Goal: Check status: Check status

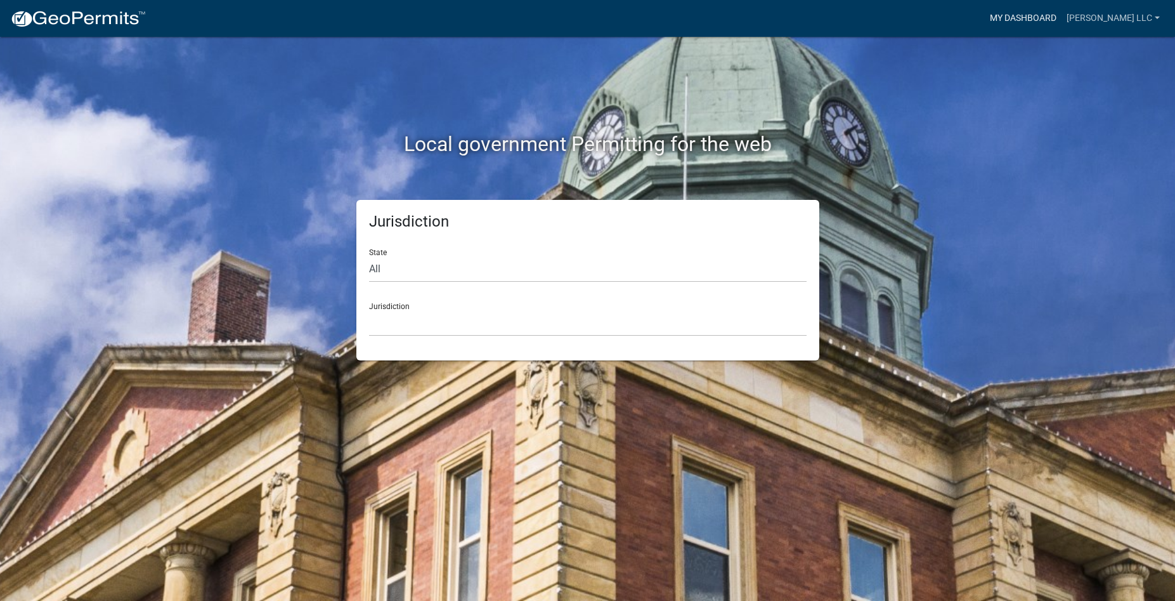
click at [1056, 19] on link "My Dashboard" at bounding box center [1023, 18] width 77 height 24
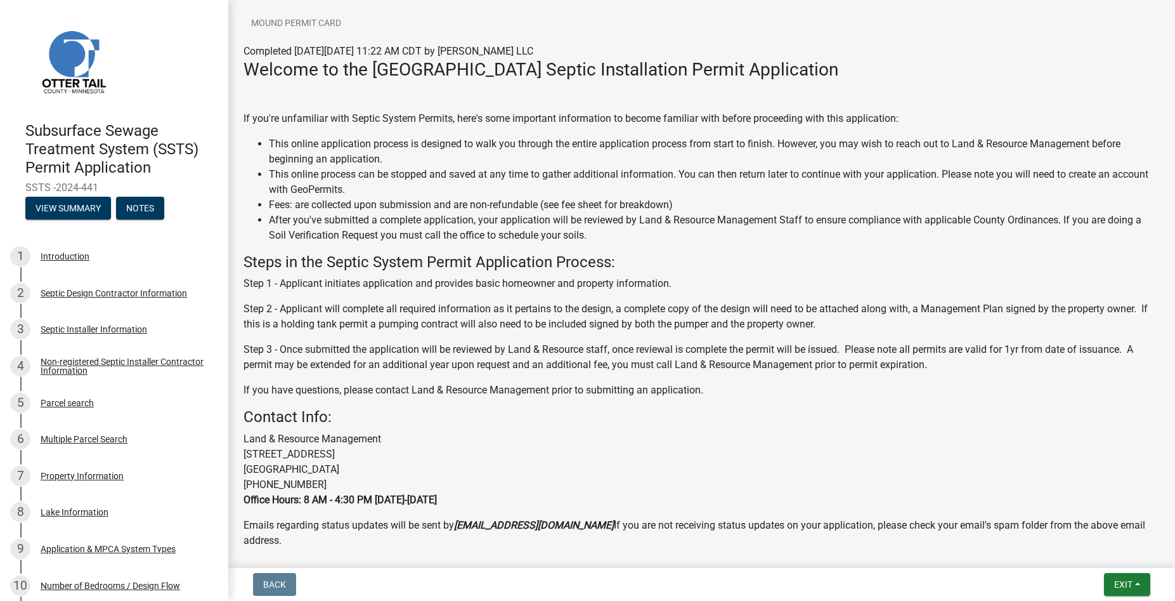
scroll to position [274, 0]
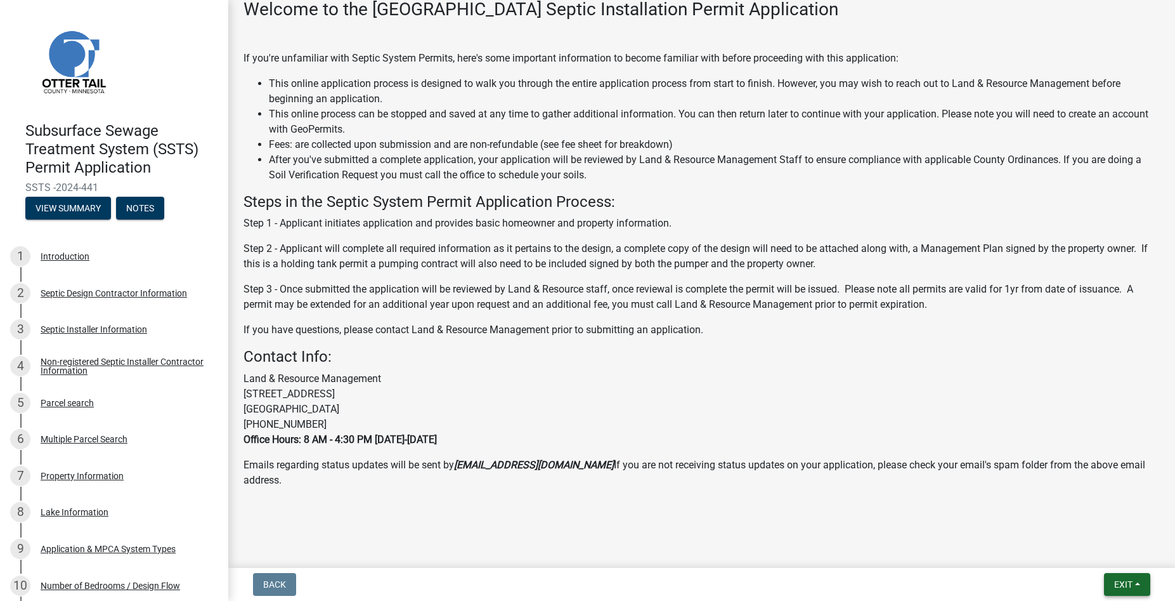
click at [1112, 577] on button "Exit" at bounding box center [1127, 584] width 46 height 23
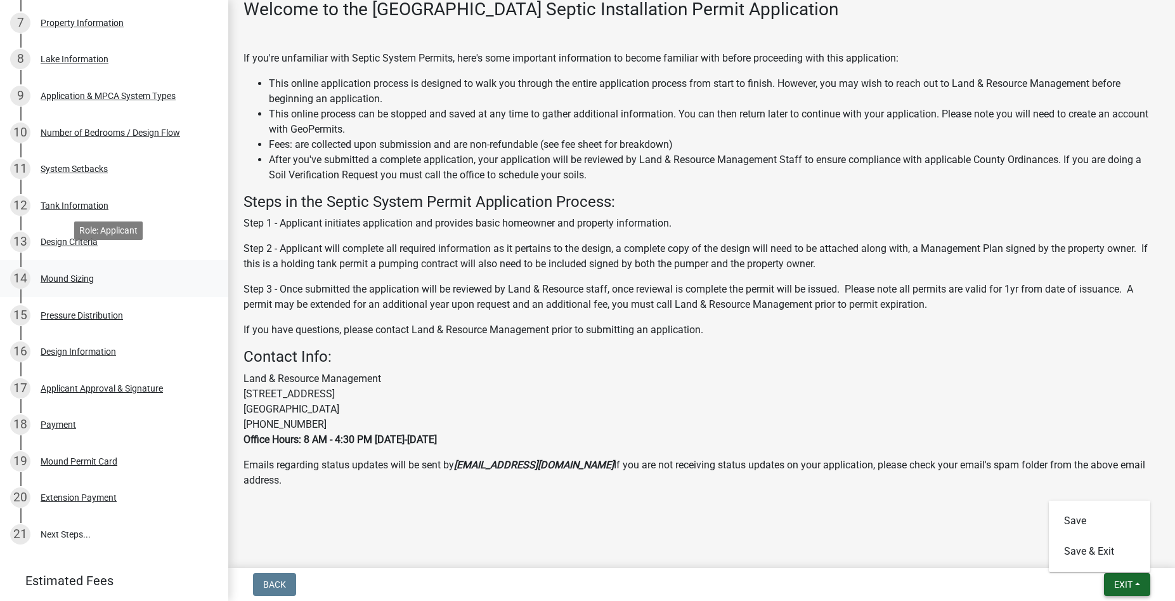
scroll to position [551, 0]
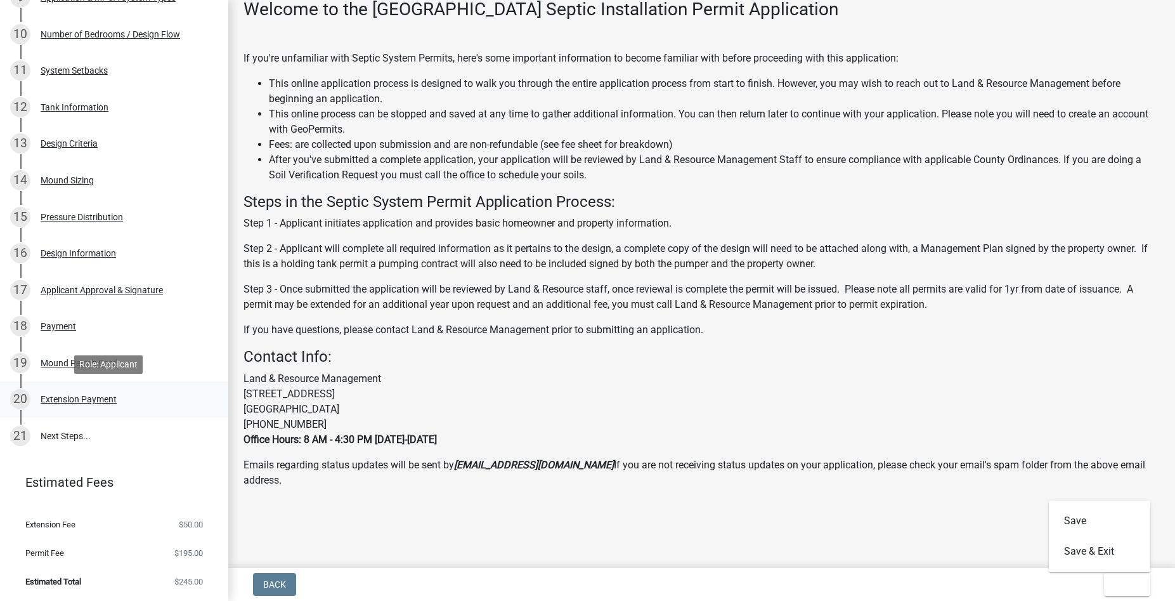
click at [101, 390] on div "20 Extension Payment" at bounding box center [109, 399] width 198 height 20
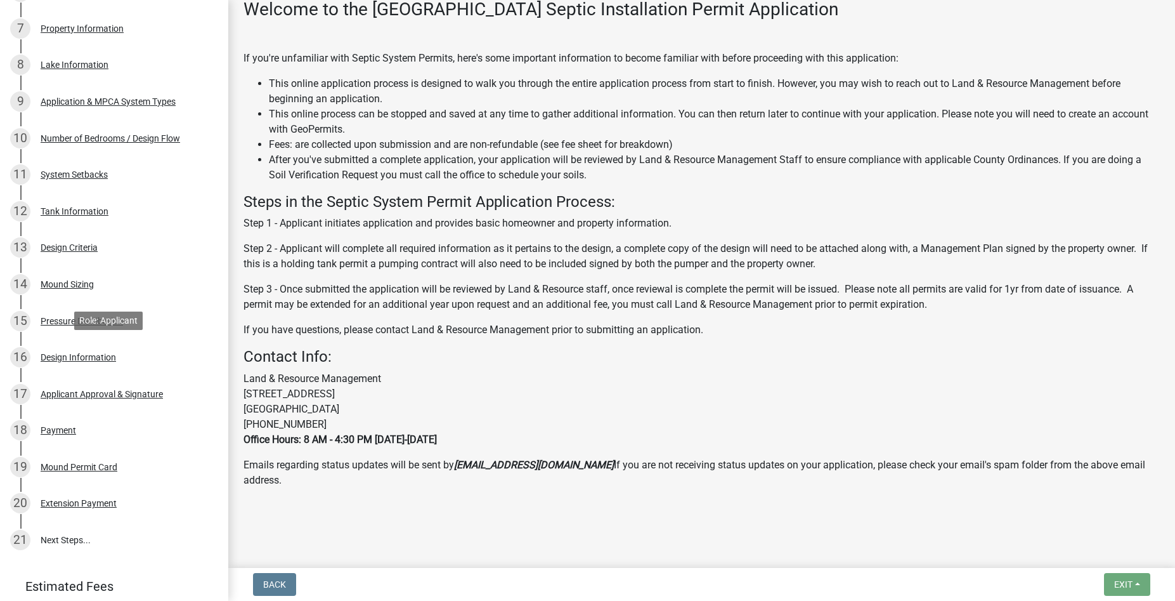
scroll to position [486, 0]
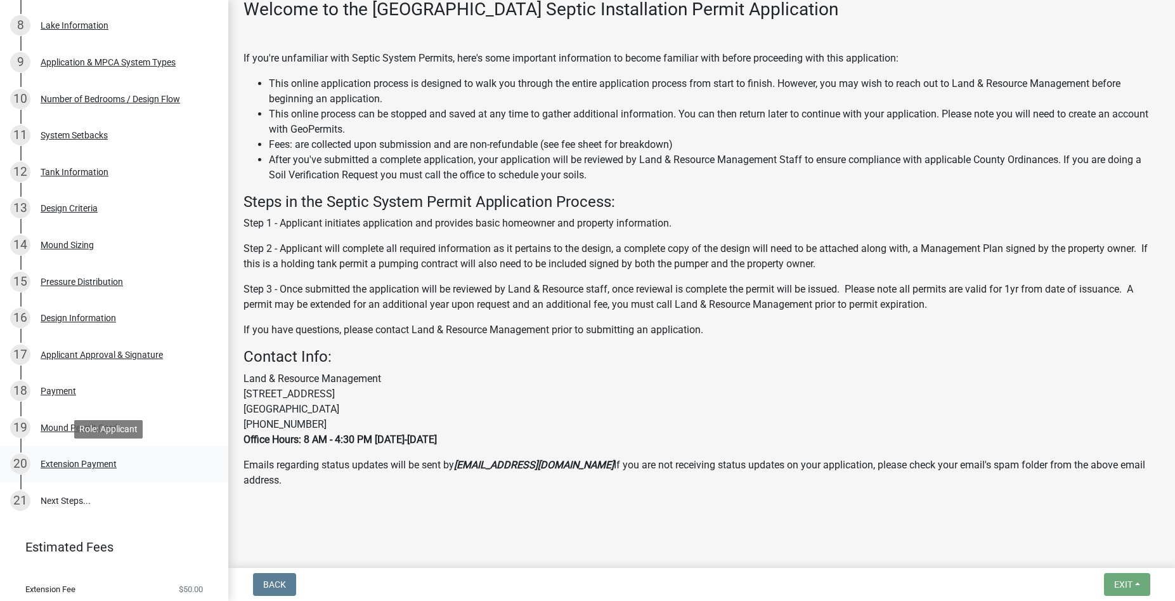
click at [121, 469] on div "20 Extension Payment" at bounding box center [109, 463] width 198 height 20
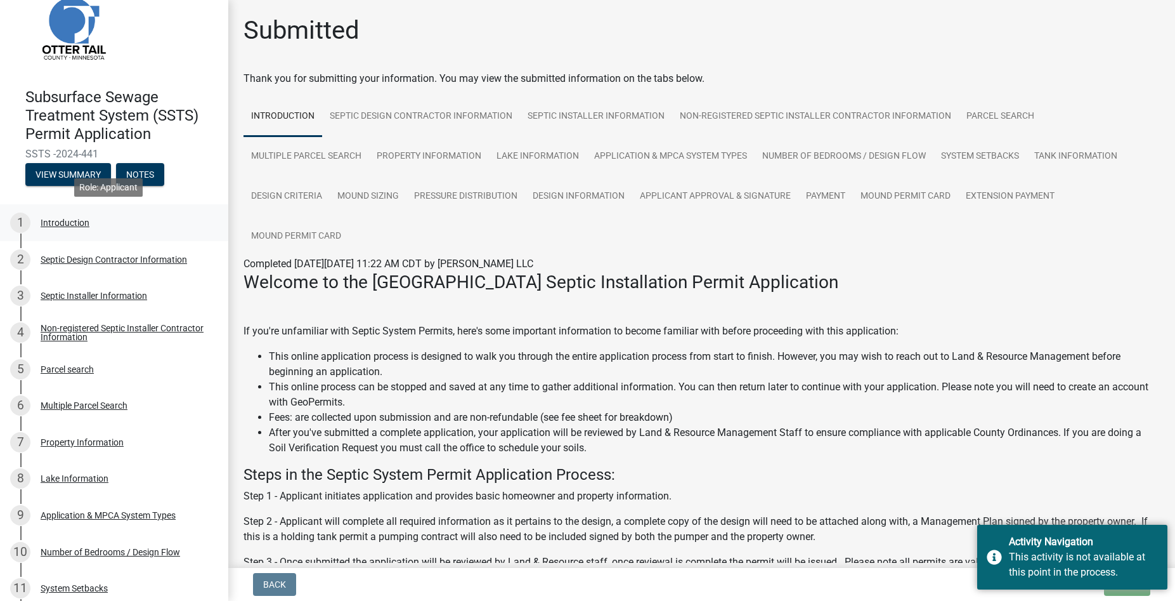
scroll to position [0, 0]
